Goal: Information Seeking & Learning: Learn about a topic

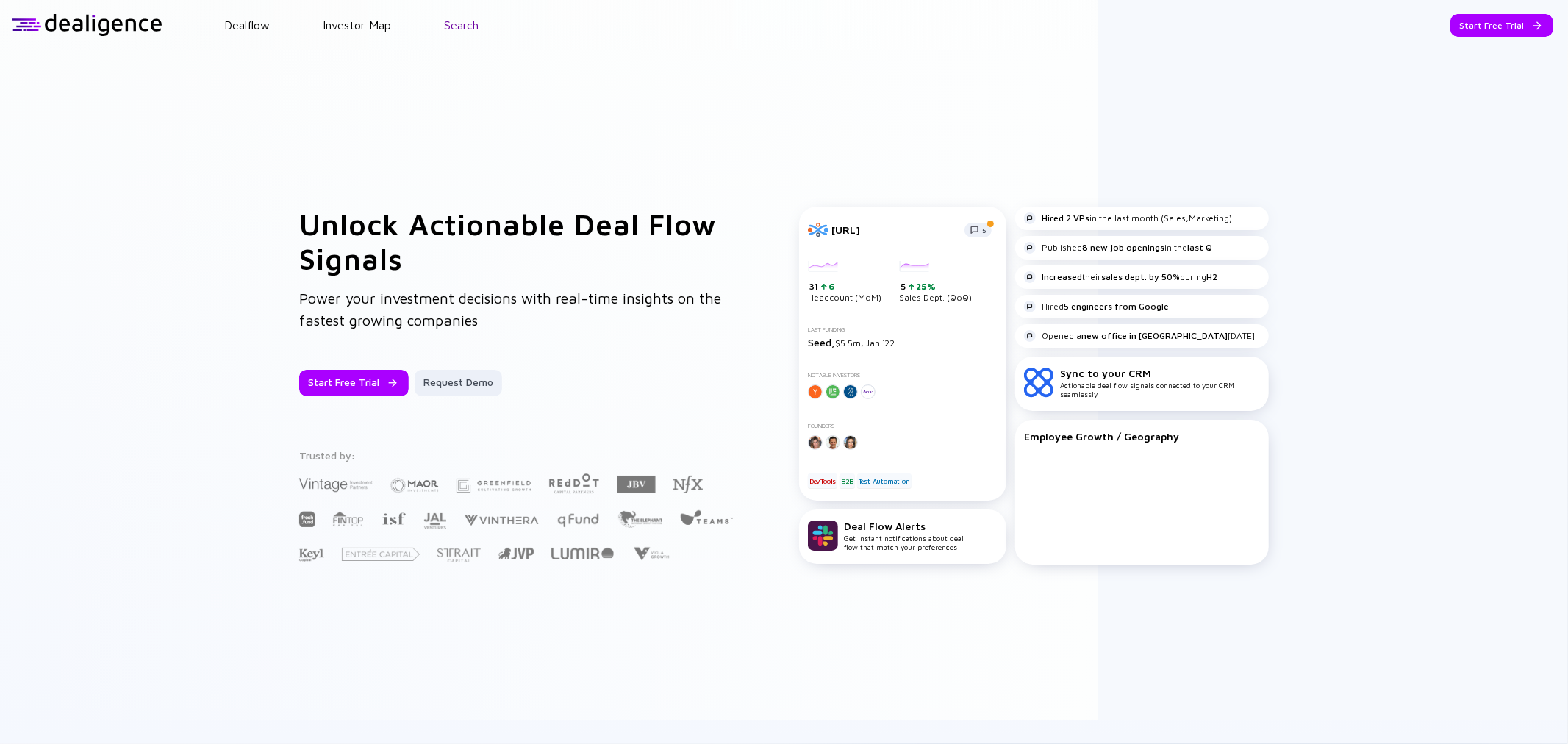
drag, startPoint x: 0, startPoint y: 0, endPoint x: 469, endPoint y: 27, distance: 469.8
click at [469, 27] on link "Search" at bounding box center [461, 24] width 34 height 13
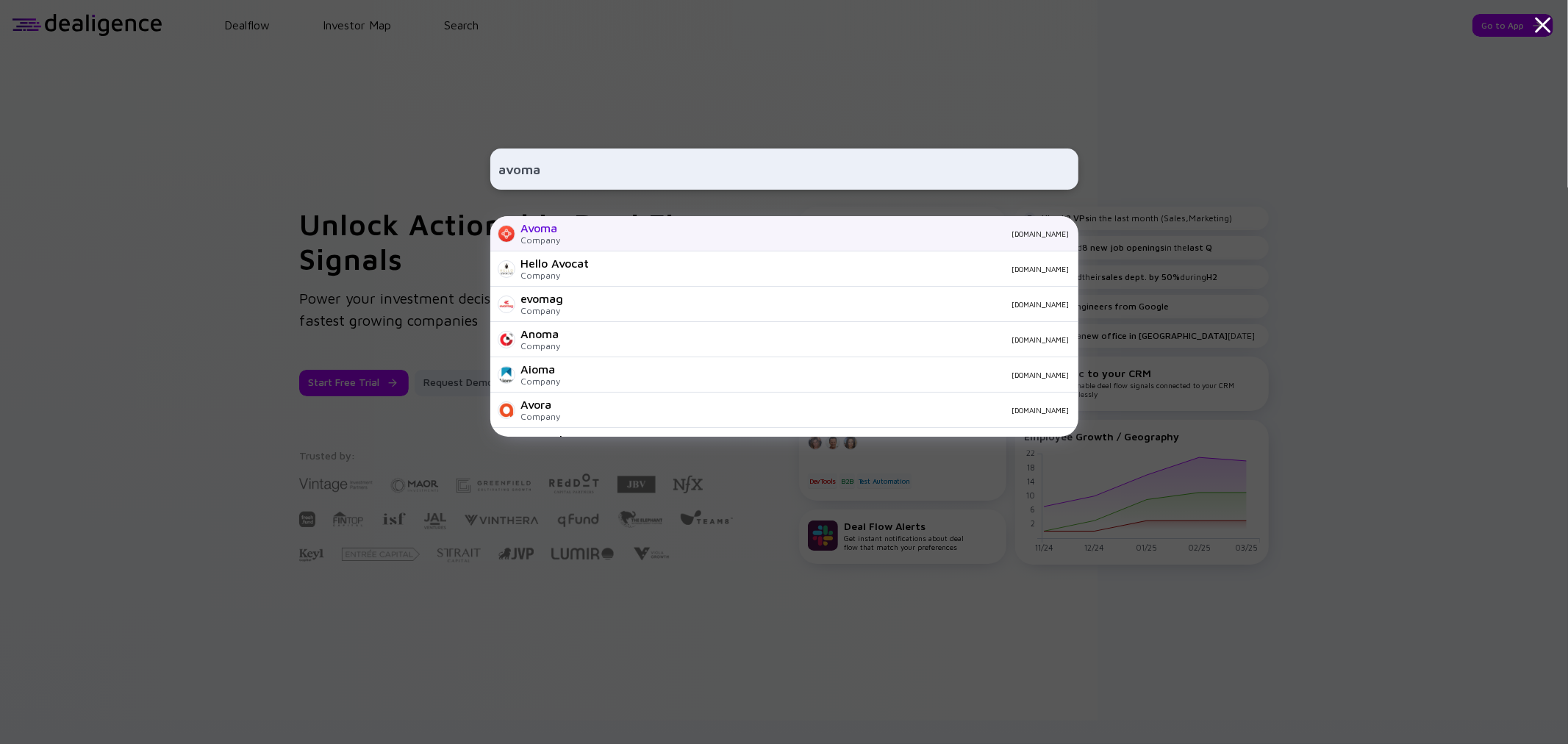
type input "avoma"
click at [591, 233] on div "[DOMAIN_NAME]" at bounding box center [821, 234] width 497 height 9
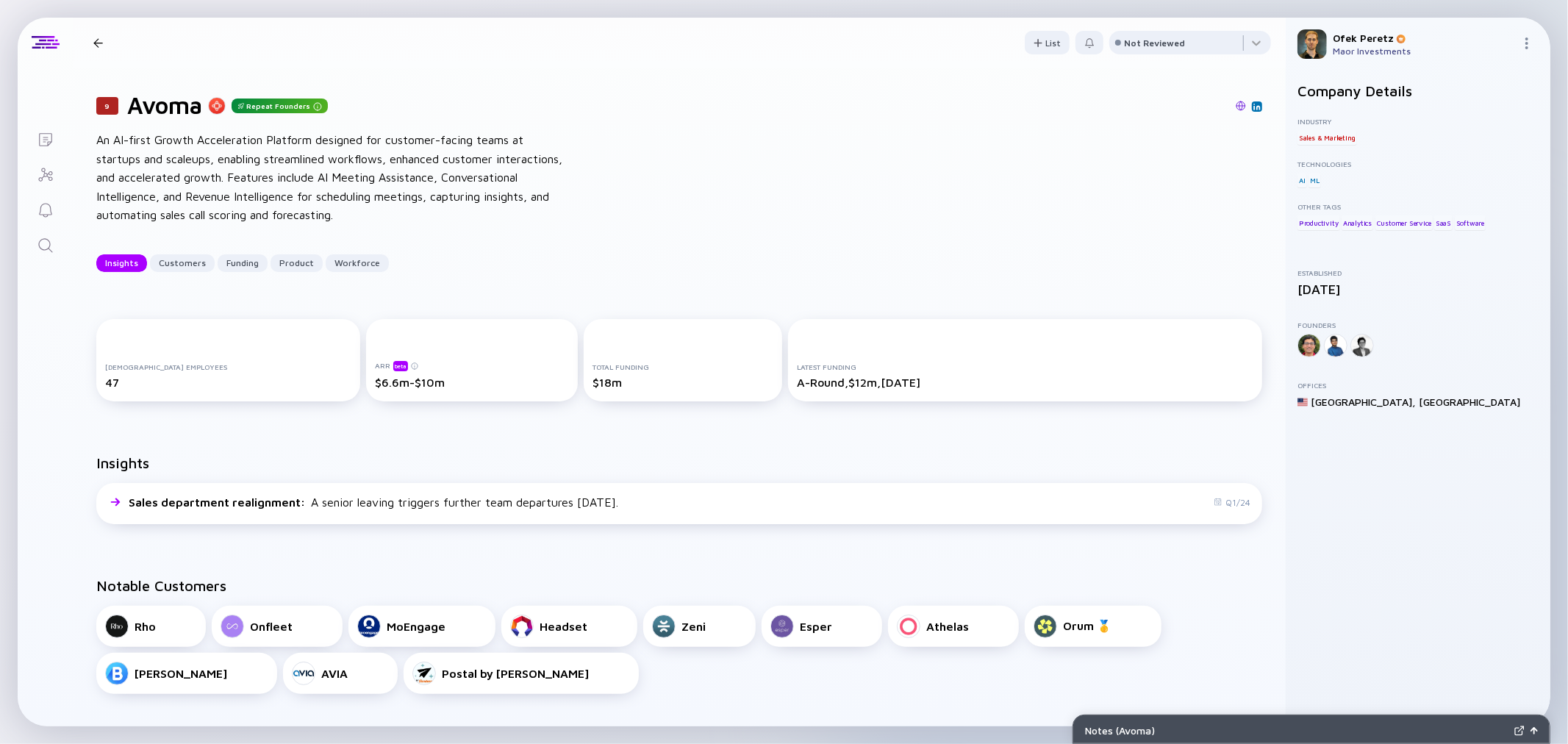
click at [40, 246] on icon "Search" at bounding box center [45, 245] width 17 height 17
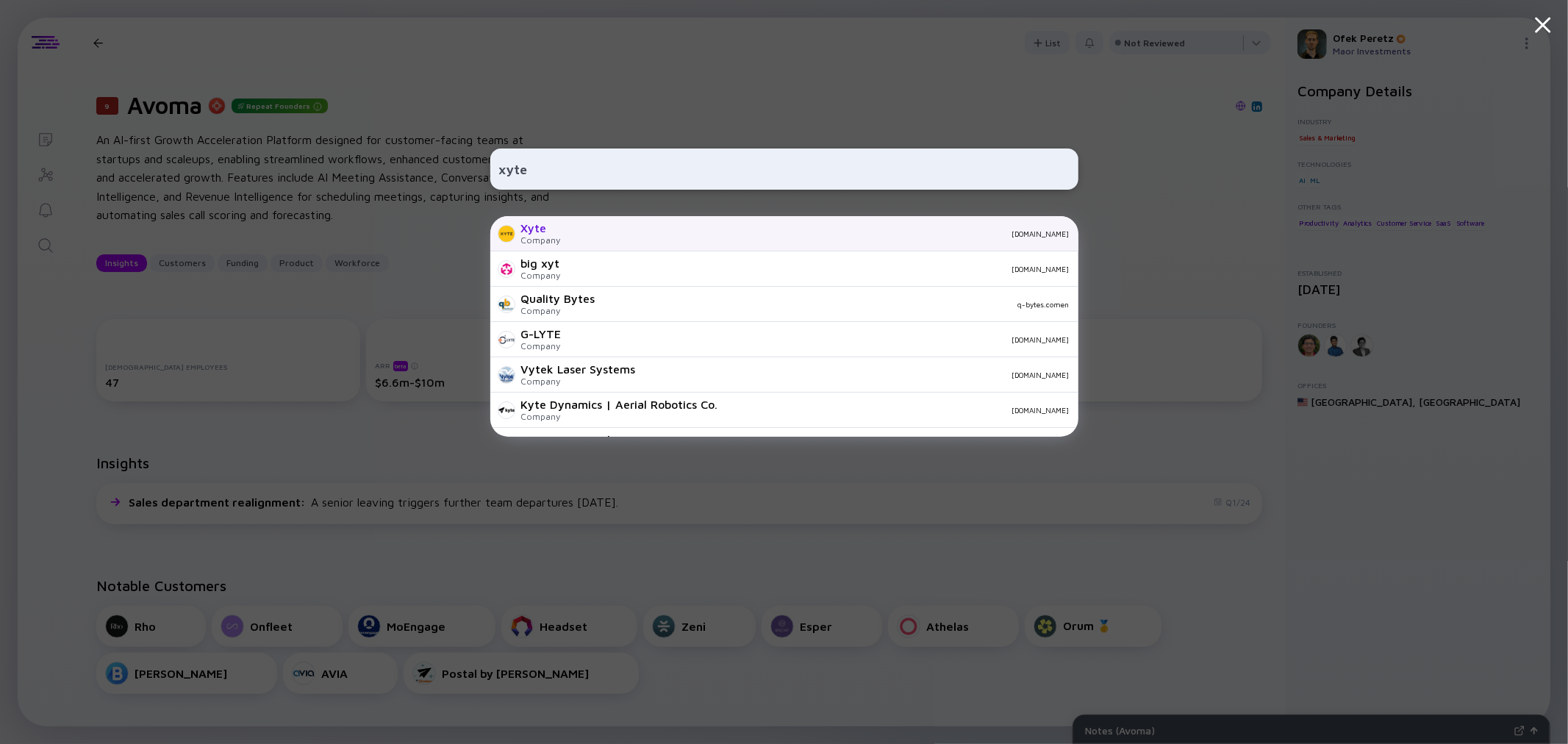
type input "xyte"
click at [559, 233] on div "Xyte" at bounding box center [541, 227] width 40 height 13
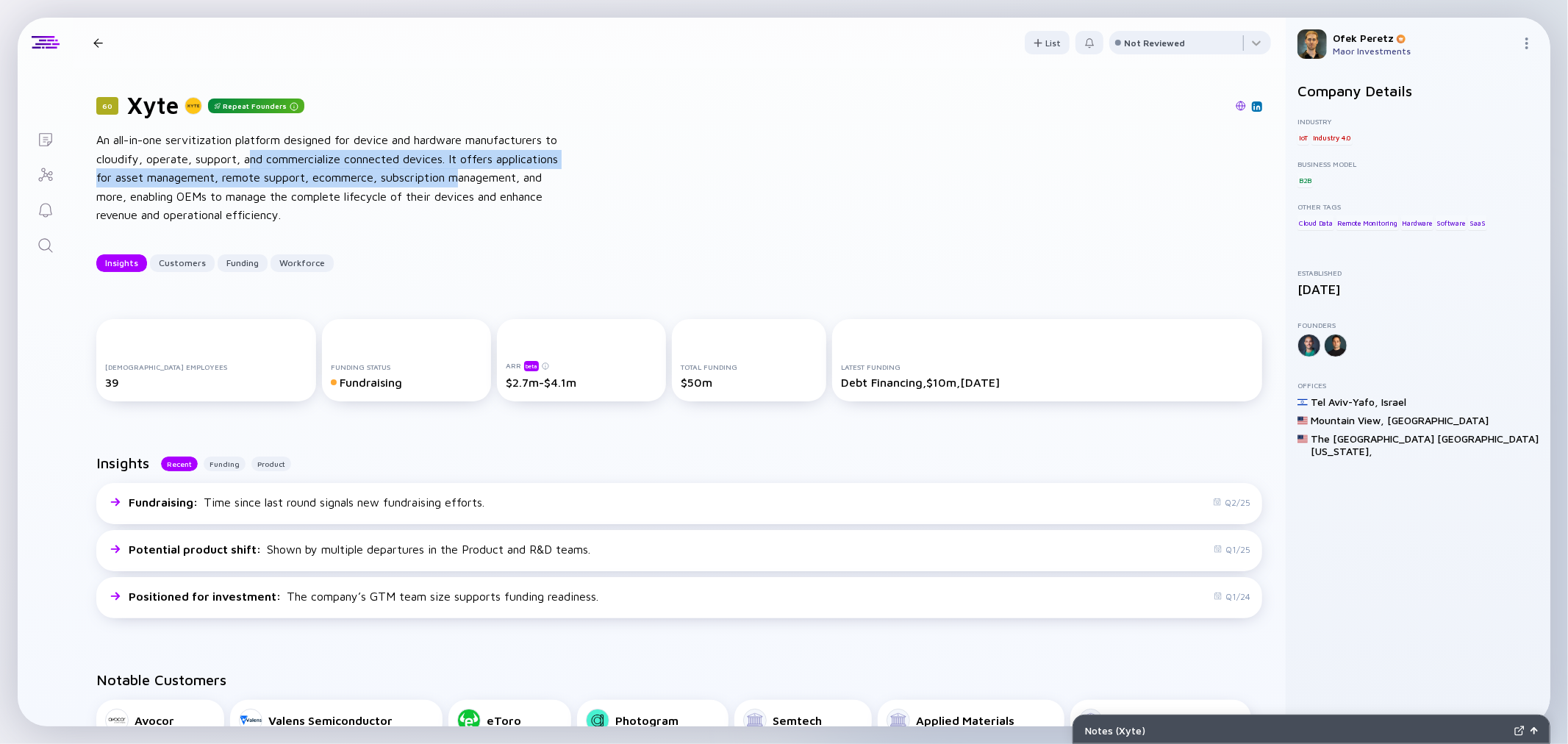
drag, startPoint x: 246, startPoint y: 160, endPoint x: 464, endPoint y: 177, distance: 218.7
click at [464, 177] on div "An all-in-one servitization platform designed for device and hardware manufactu…" at bounding box center [331, 178] width 470 height 94
click at [1236, 106] on img at bounding box center [1241, 106] width 11 height 11
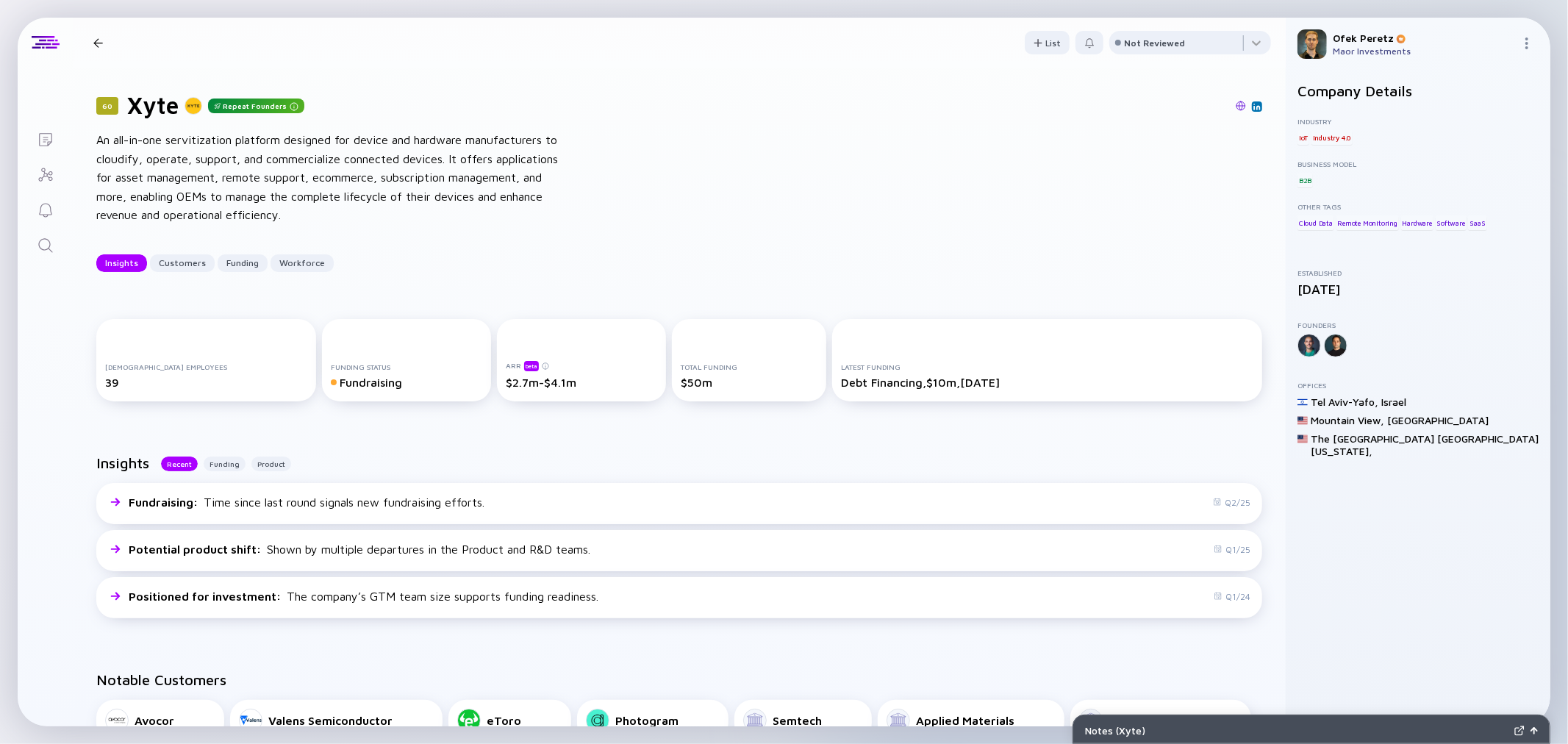
click at [1053, 188] on div "60 Xyte Repeat Founders An all-in-one servitization platform designed for devic…" at bounding box center [679, 182] width 1213 height 228
click at [96, 138] on div "60 Xyte Repeat Founders An all-in-one servitization platform designed for devic…" at bounding box center [679, 182] width 1213 height 228
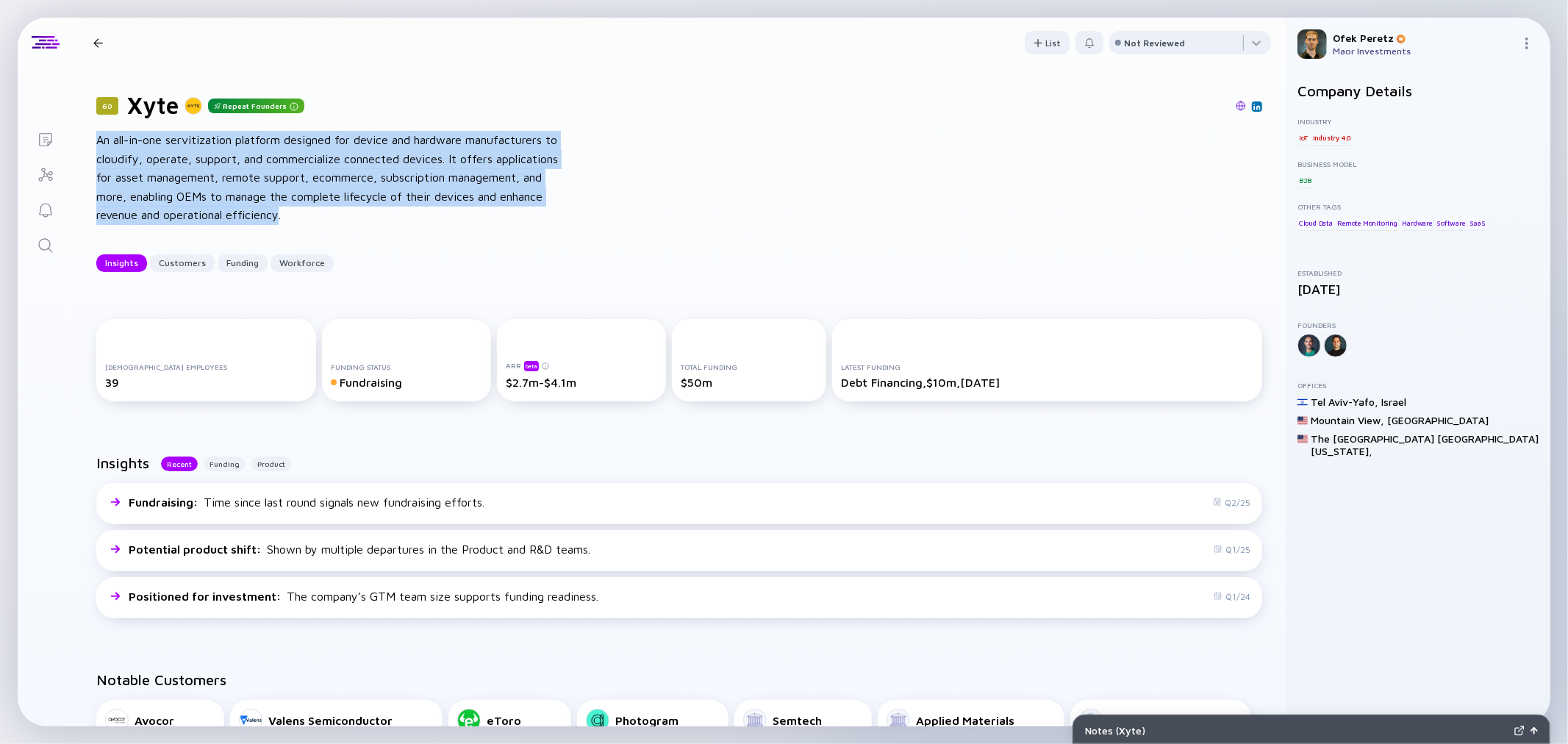
drag, startPoint x: 97, startPoint y: 138, endPoint x: 280, endPoint y: 214, distance: 198.2
click at [280, 214] on div "An all-in-one servitization platform designed for device and hardware manufactu…" at bounding box center [331, 178] width 470 height 94
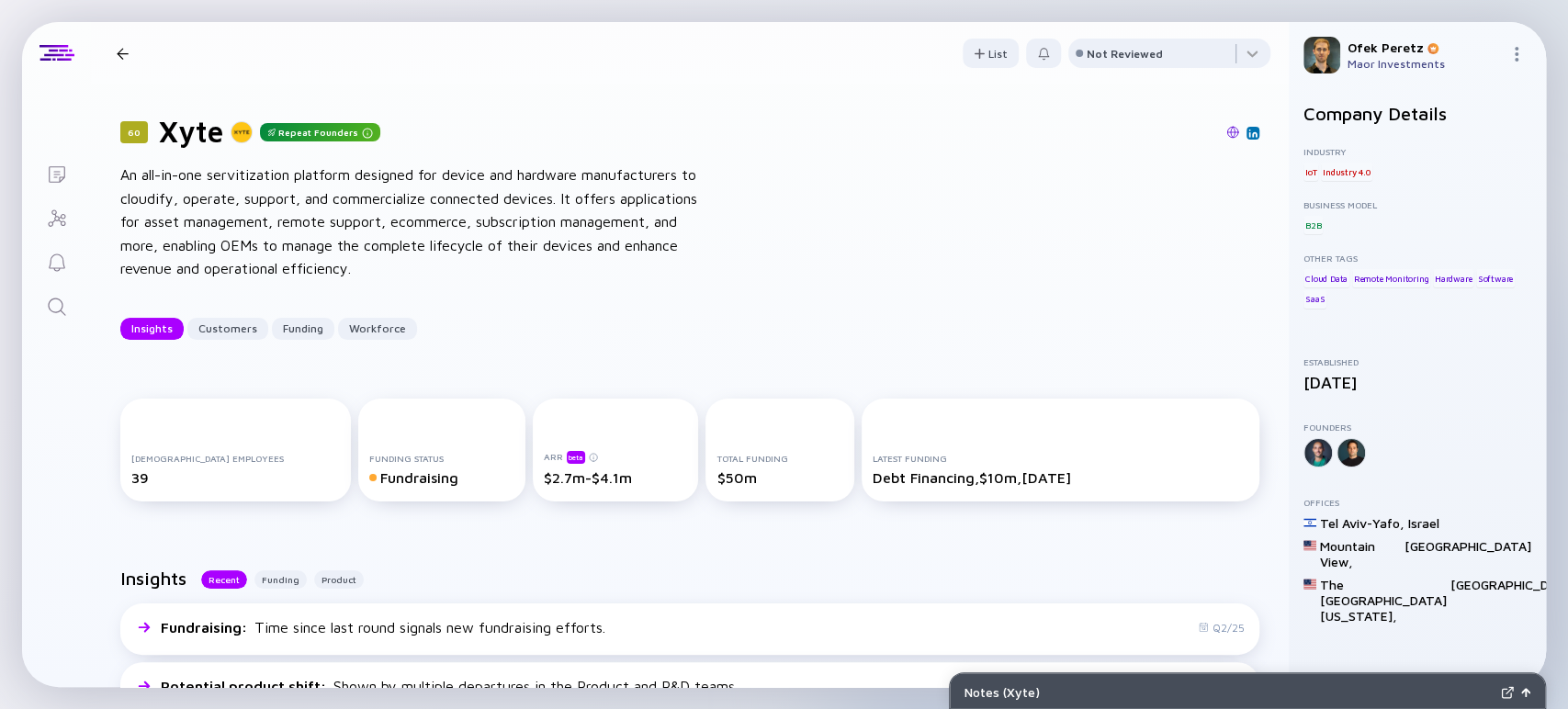
click at [1064, 145] on div "60 Xyte Repeat Founders" at bounding box center [690, 131] width 1139 height 35
